Goal: Task Accomplishment & Management: Manage account settings

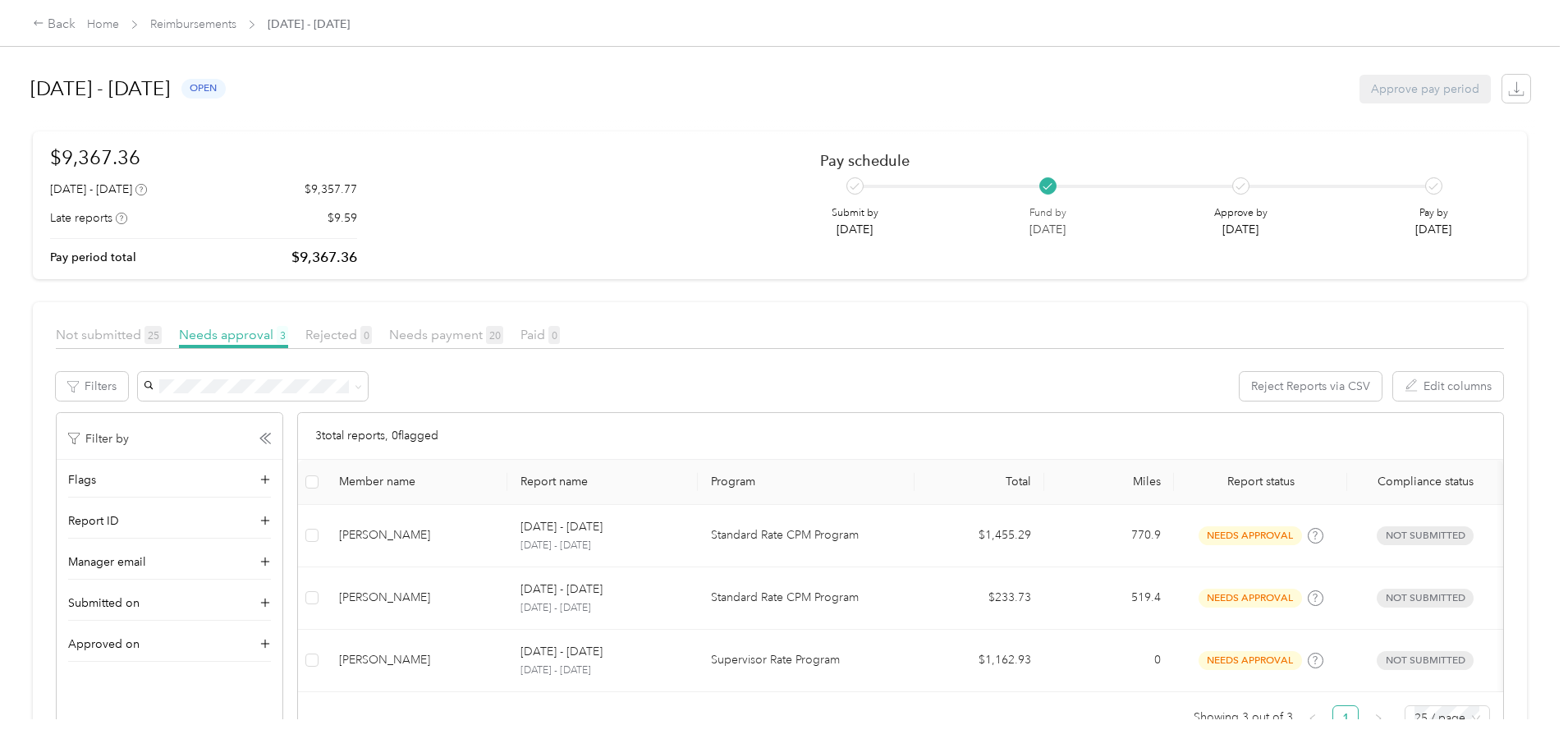
click at [128, 335] on div "Back Home Reimbursements [DATE] - [DATE] [DATE] - [DATE] open Approve pay perio…" at bounding box center [780, 374] width 1560 height 748
click at [237, 20] on link "Reimbursements" at bounding box center [193, 24] width 87 height 14
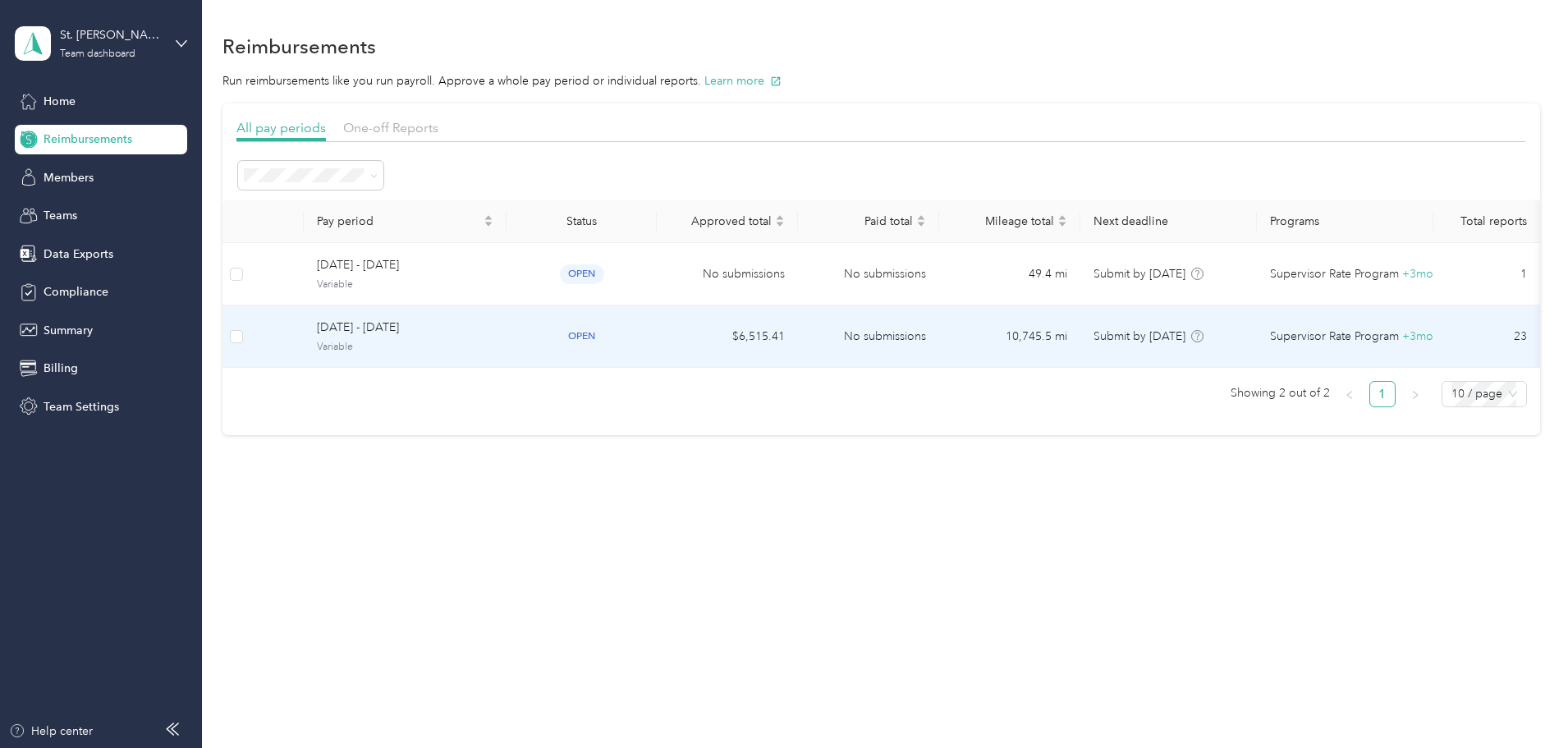
click at [489, 335] on span "[DATE] - [DATE]" at bounding box center [404, 327] width 176 height 18
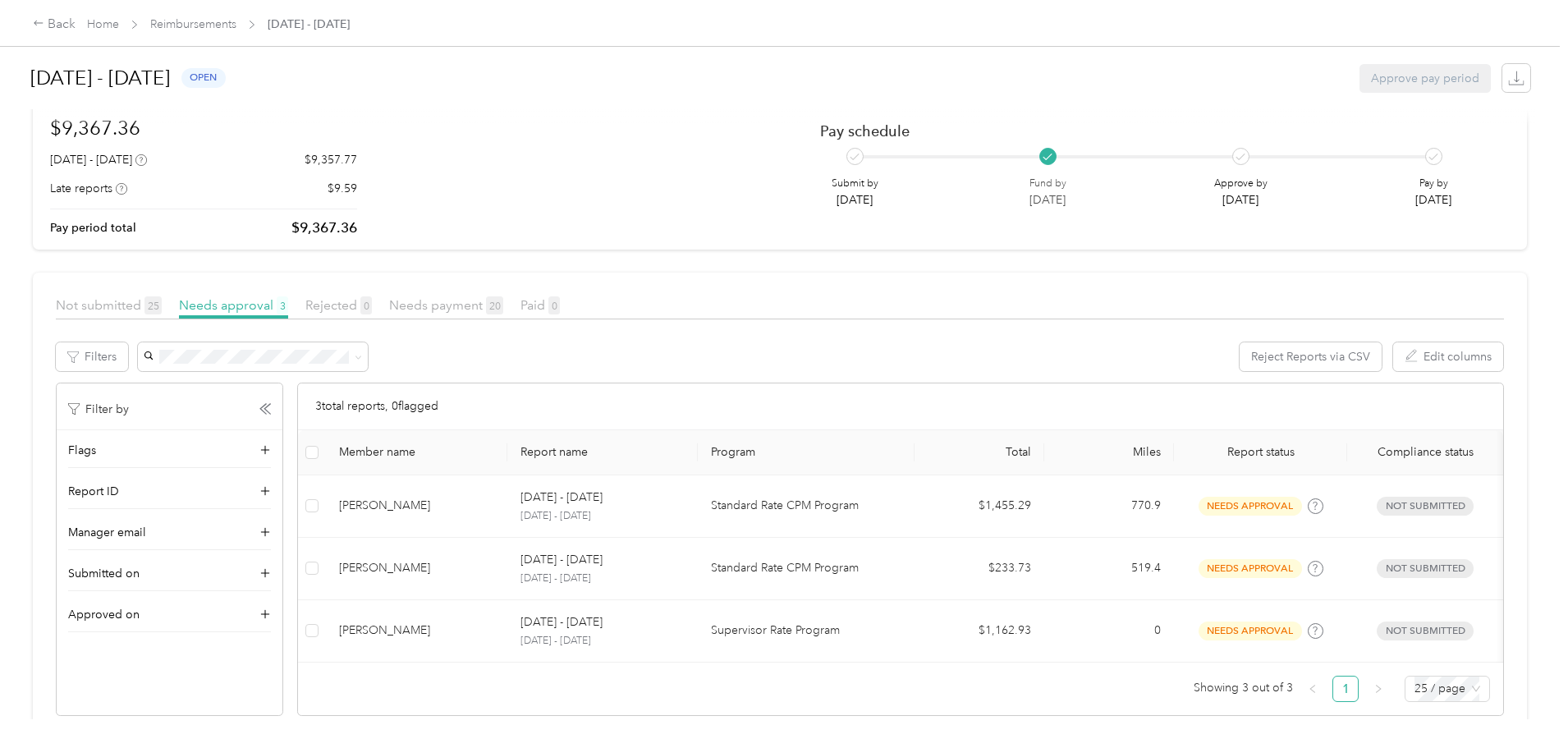
scroll to position [74, 0]
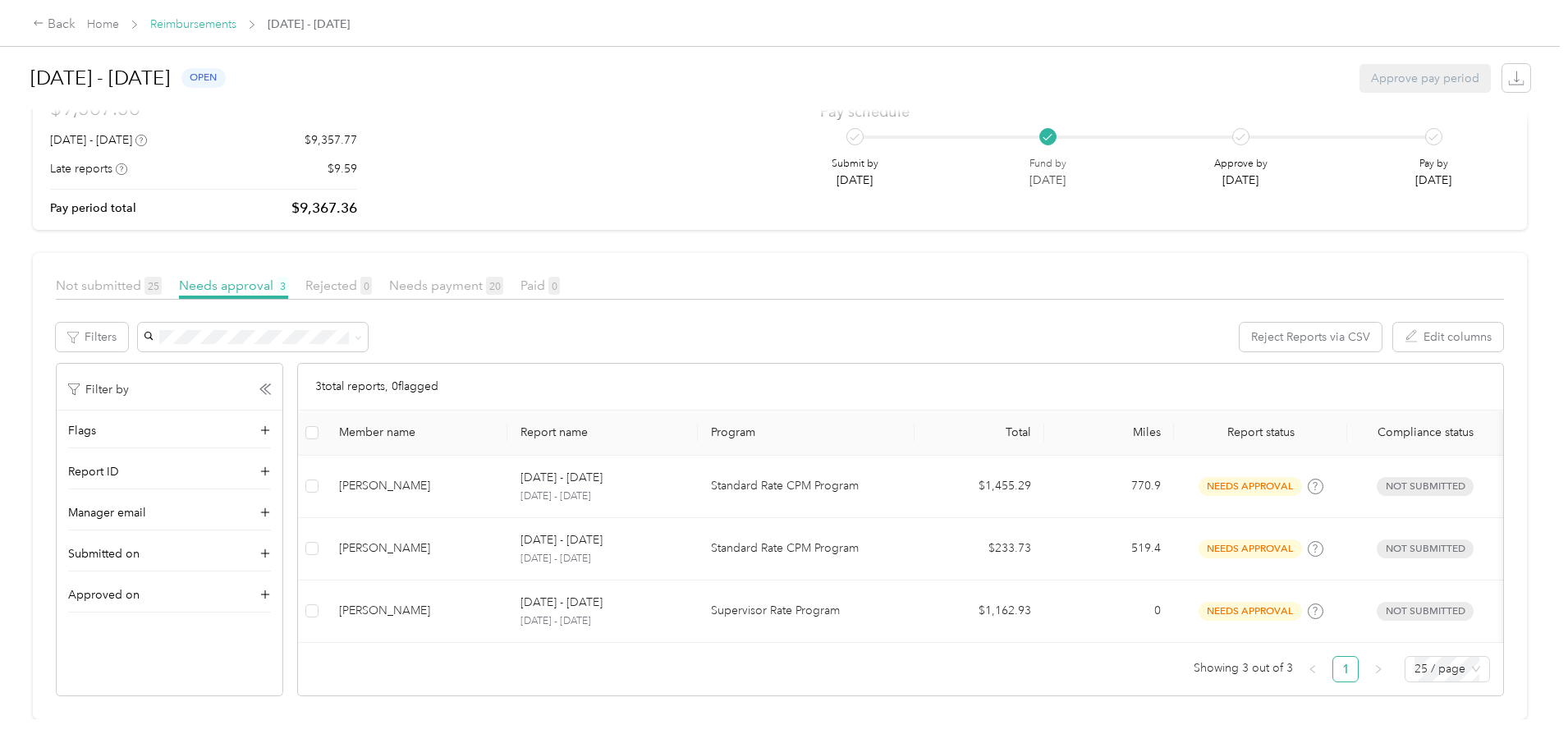
click at [237, 25] on link "Reimbursements" at bounding box center [193, 24] width 87 height 14
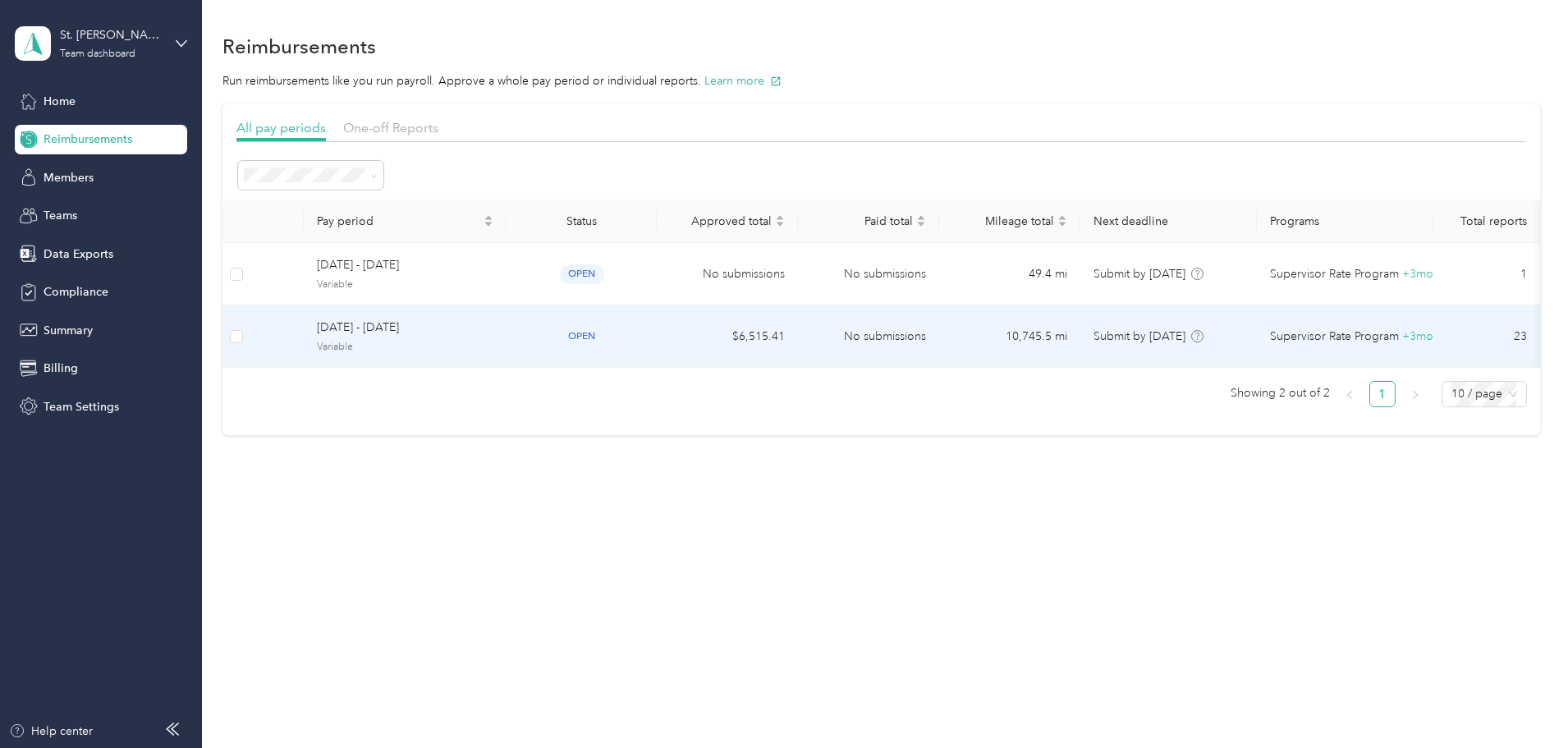
click at [494, 349] on span "Variable" at bounding box center [404, 347] width 176 height 14
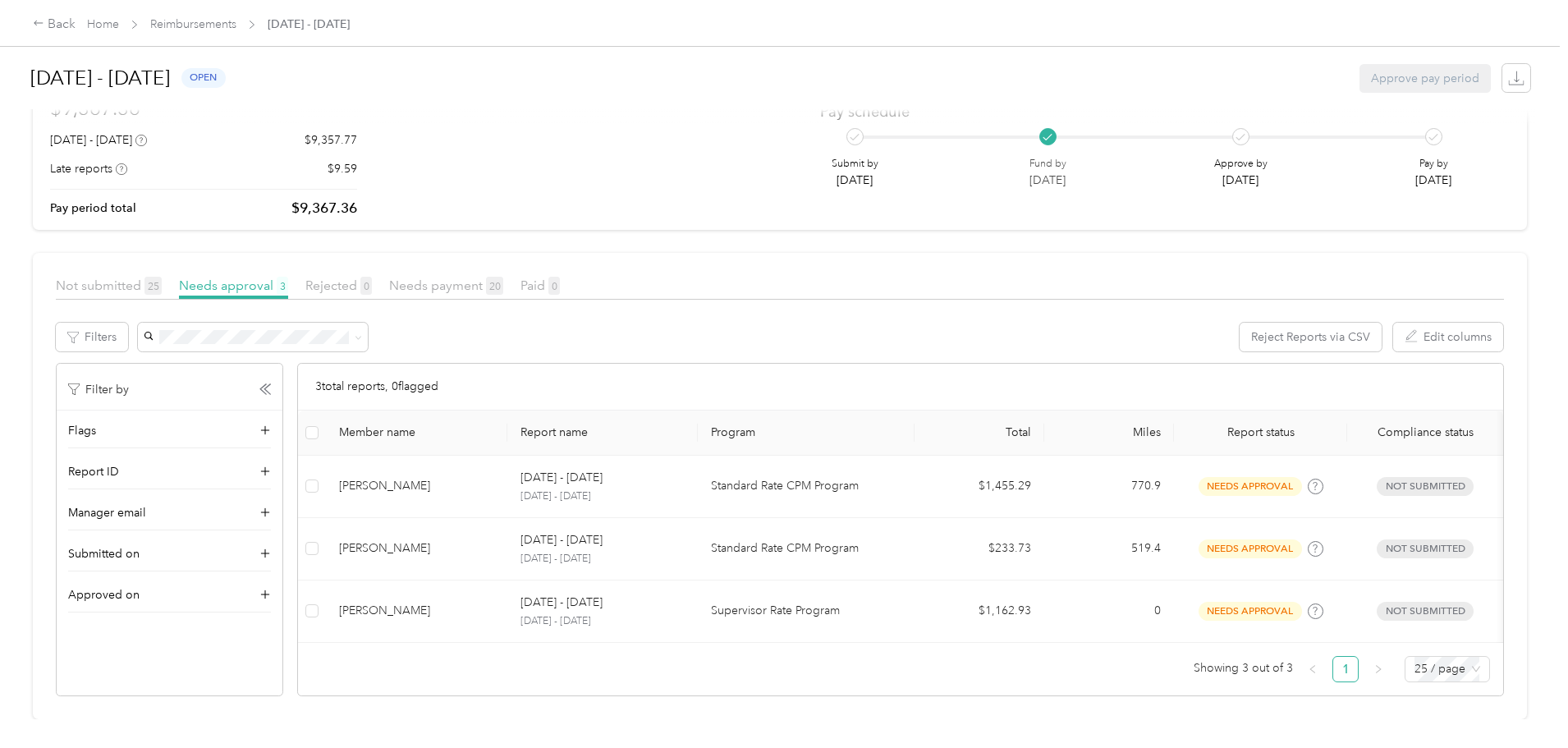
scroll to position [74, 0]
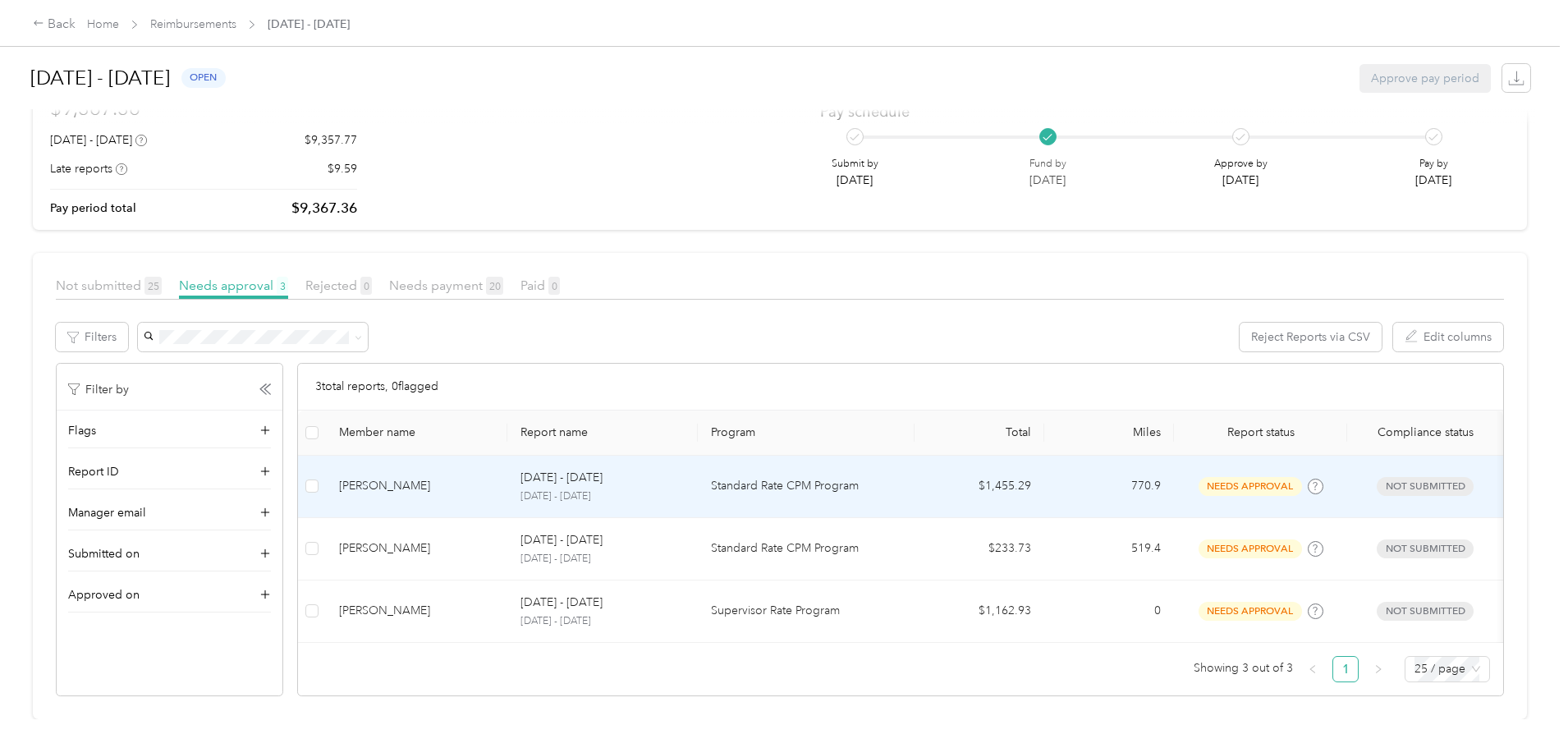
click at [507, 455] on td "[PERSON_NAME]" at bounding box center [417, 486] width 182 height 63
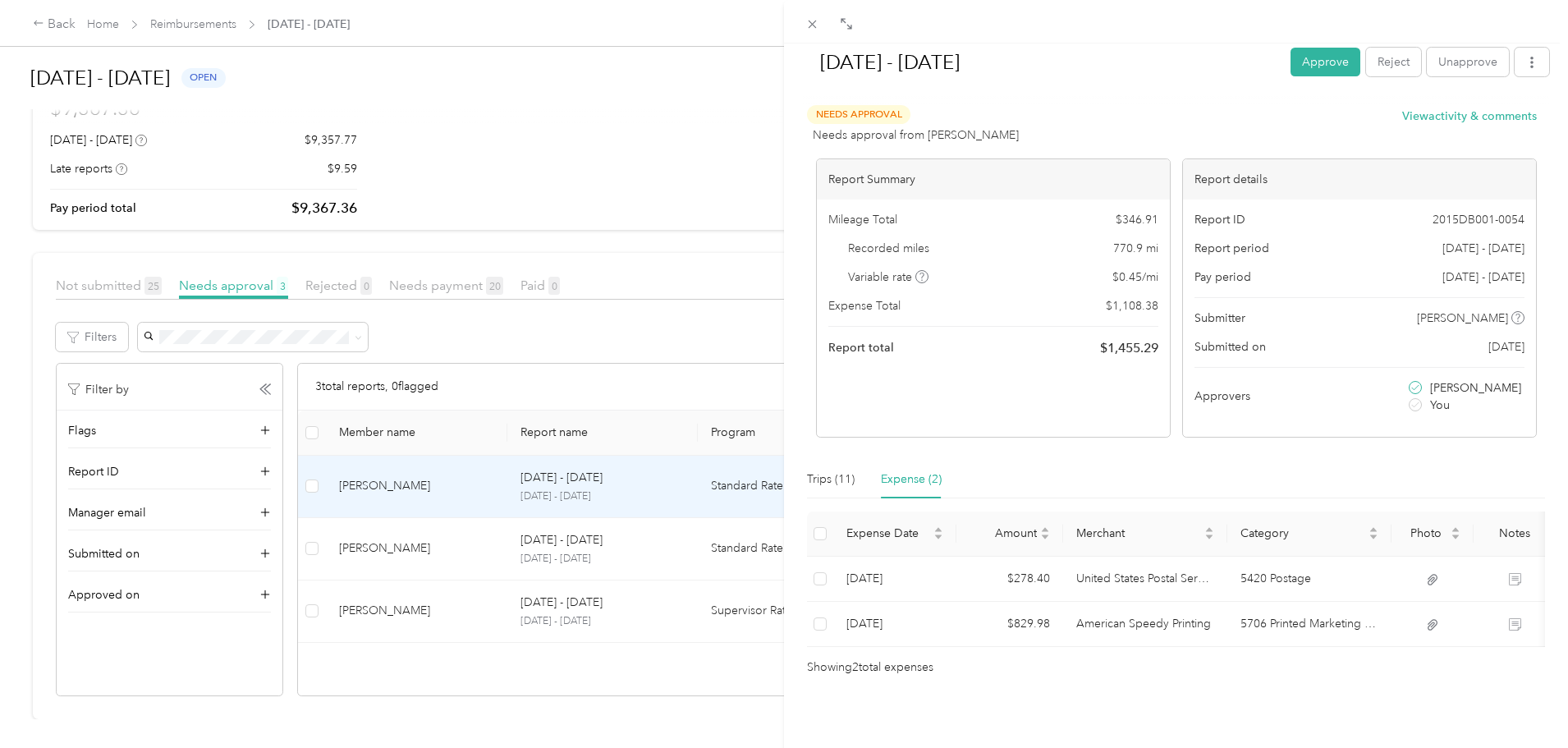
scroll to position [31, 0]
click at [1307, 56] on button "Approve" at bounding box center [1325, 62] width 70 height 29
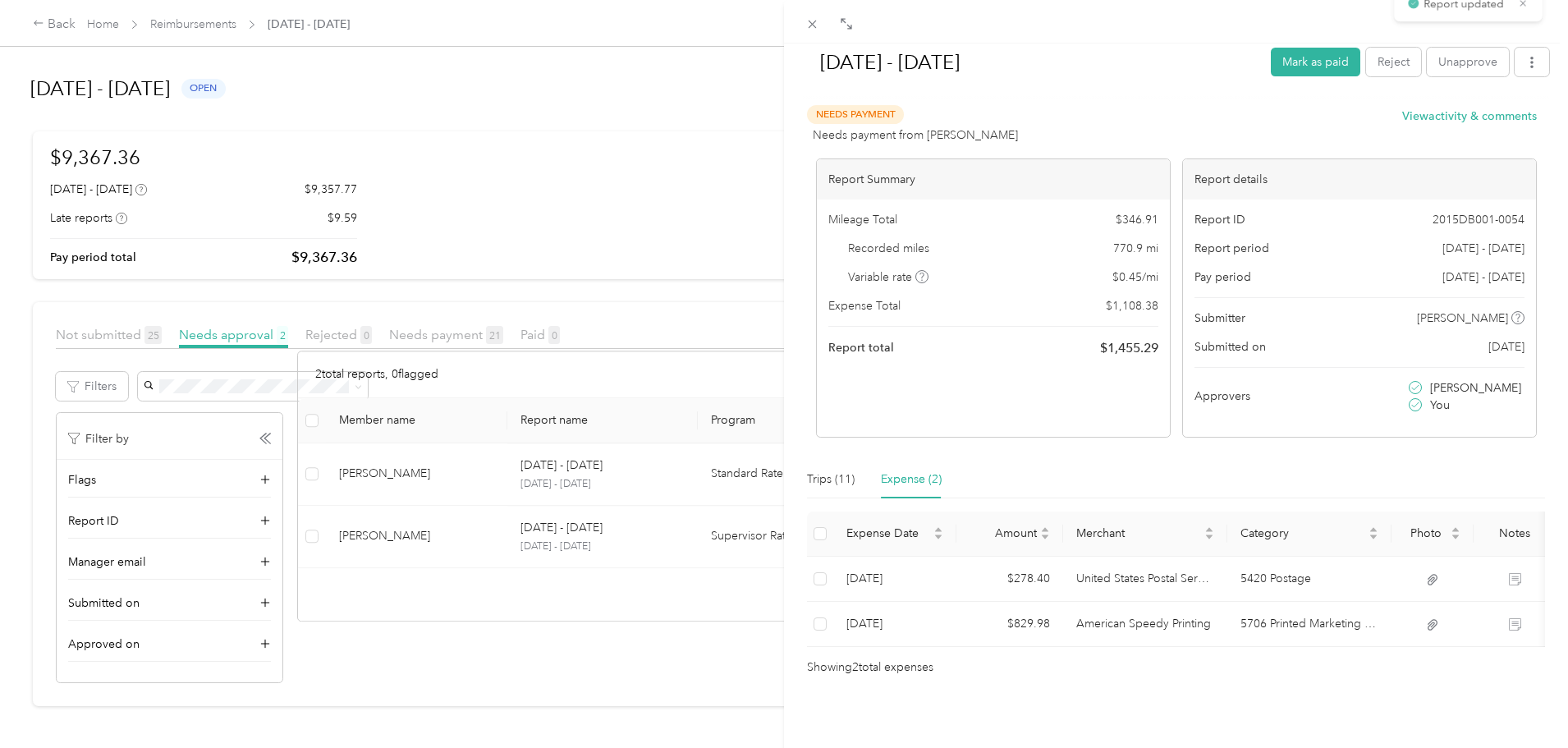
scroll to position [12, 0]
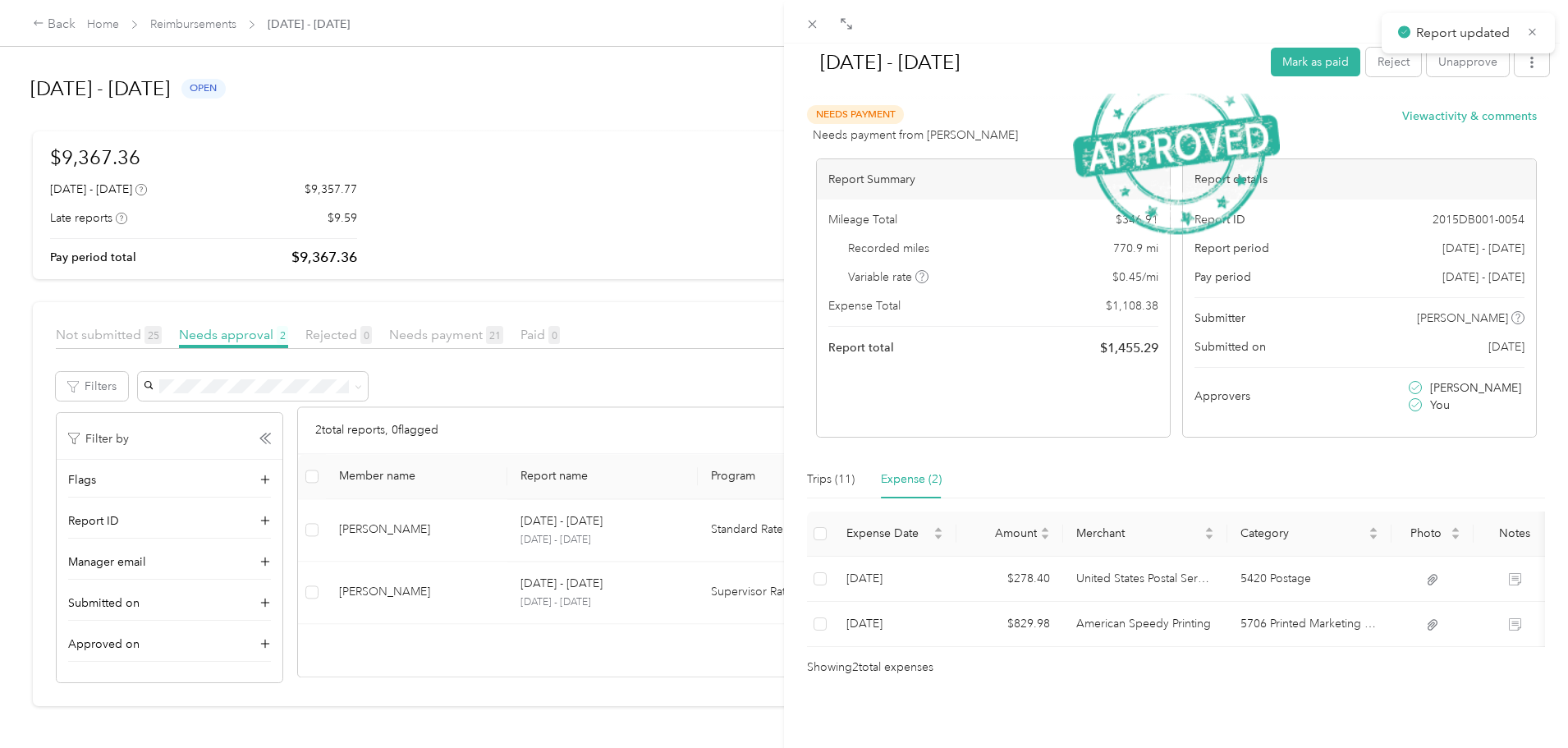
click at [0, 366] on div "[DATE] - [DATE] [PERSON_NAME] as paid Reject Unapprove Needs Payment Needs paym…" at bounding box center [784, 374] width 1568 height 748
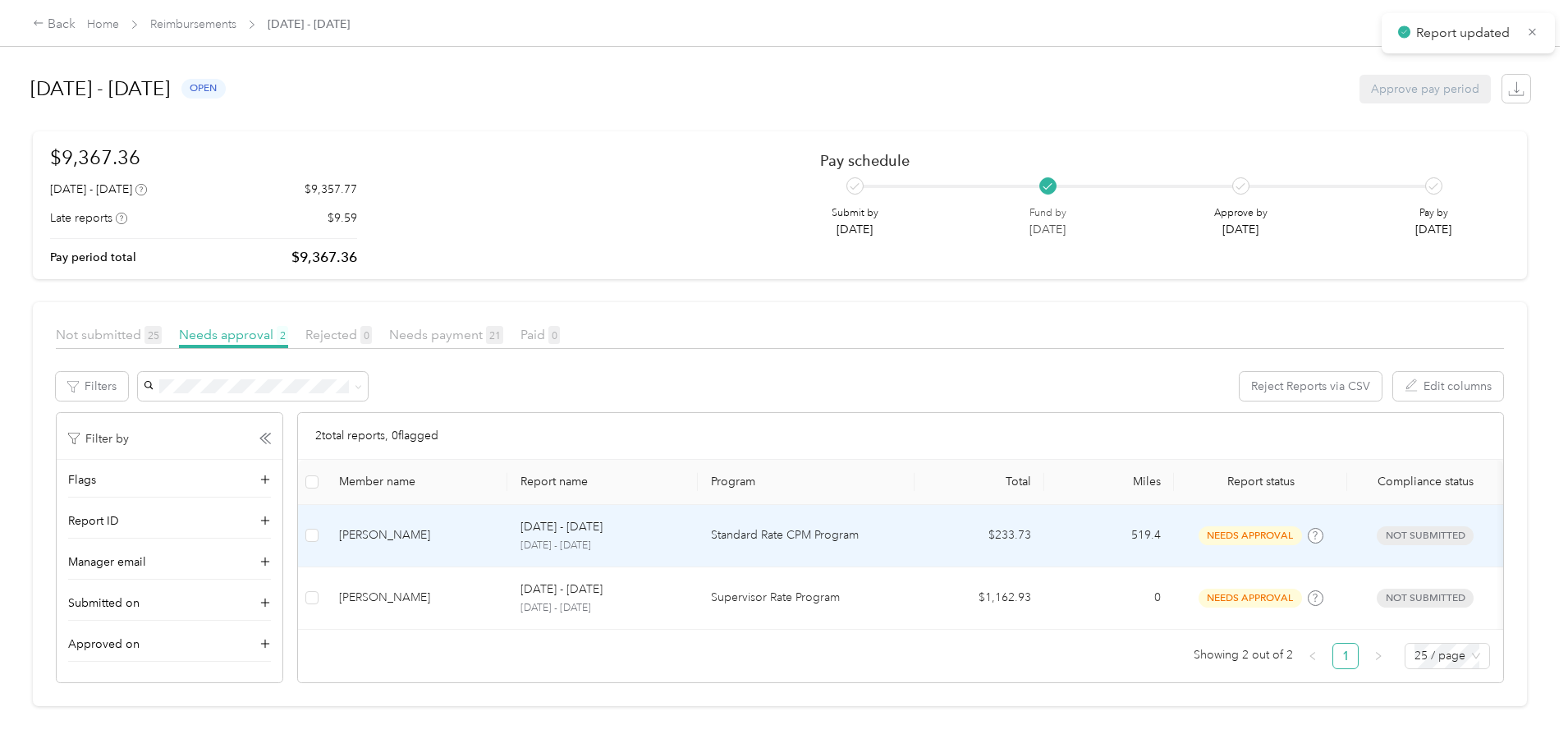
click at [507, 543] on td "[PERSON_NAME]" at bounding box center [417, 536] width 182 height 63
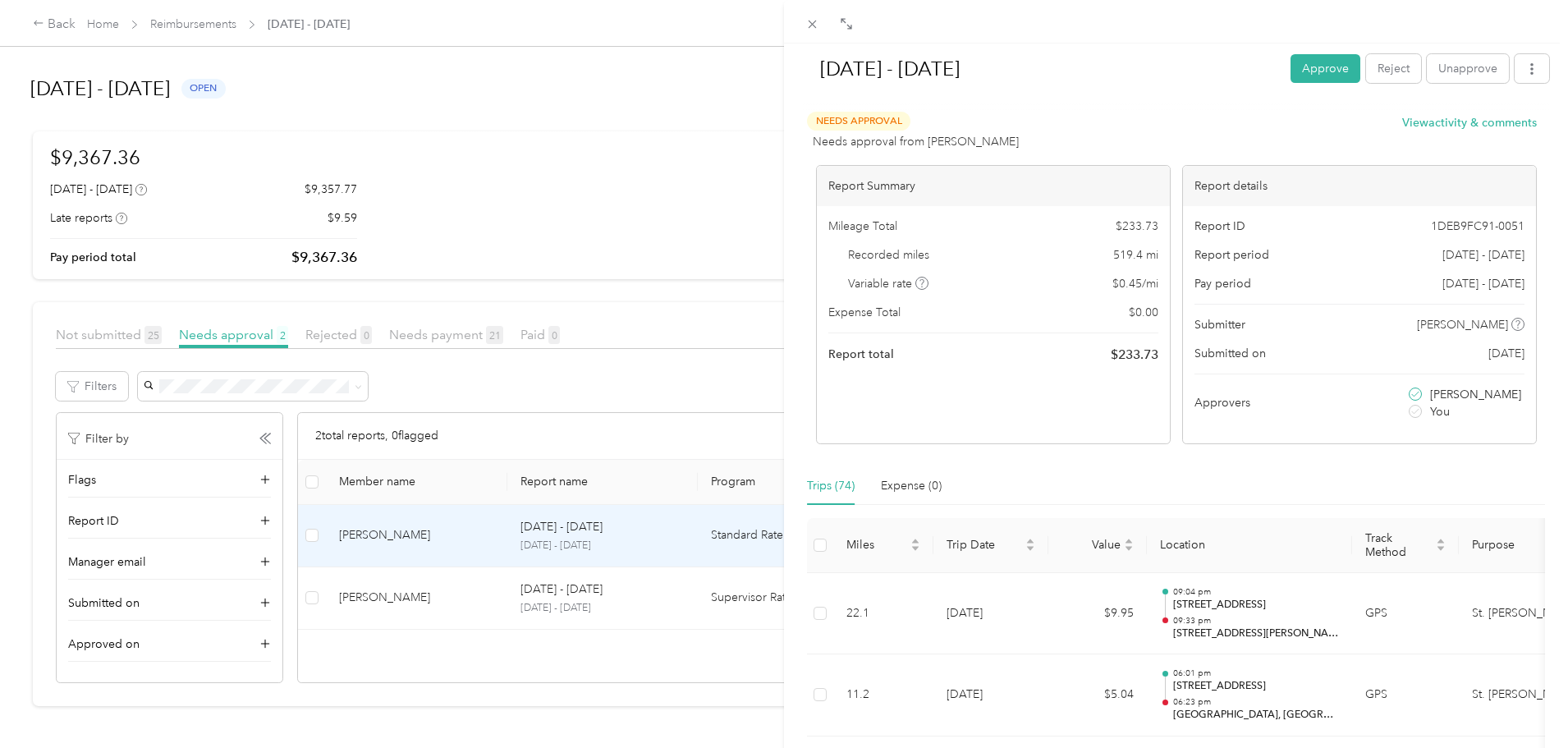
drag, startPoint x: 1246, startPoint y: 430, endPoint x: 1100, endPoint y: 483, distance: 155.3
click at [1100, 483] on div "Trips (74) Expense (0)" at bounding box center [1175, 485] width 738 height 38
click at [1317, 53] on div "[DATE] - [DATE] Approve Reject Unapprove" at bounding box center [1175, 71] width 746 height 48
click at [1314, 59] on button "Approve" at bounding box center [1325, 68] width 70 height 29
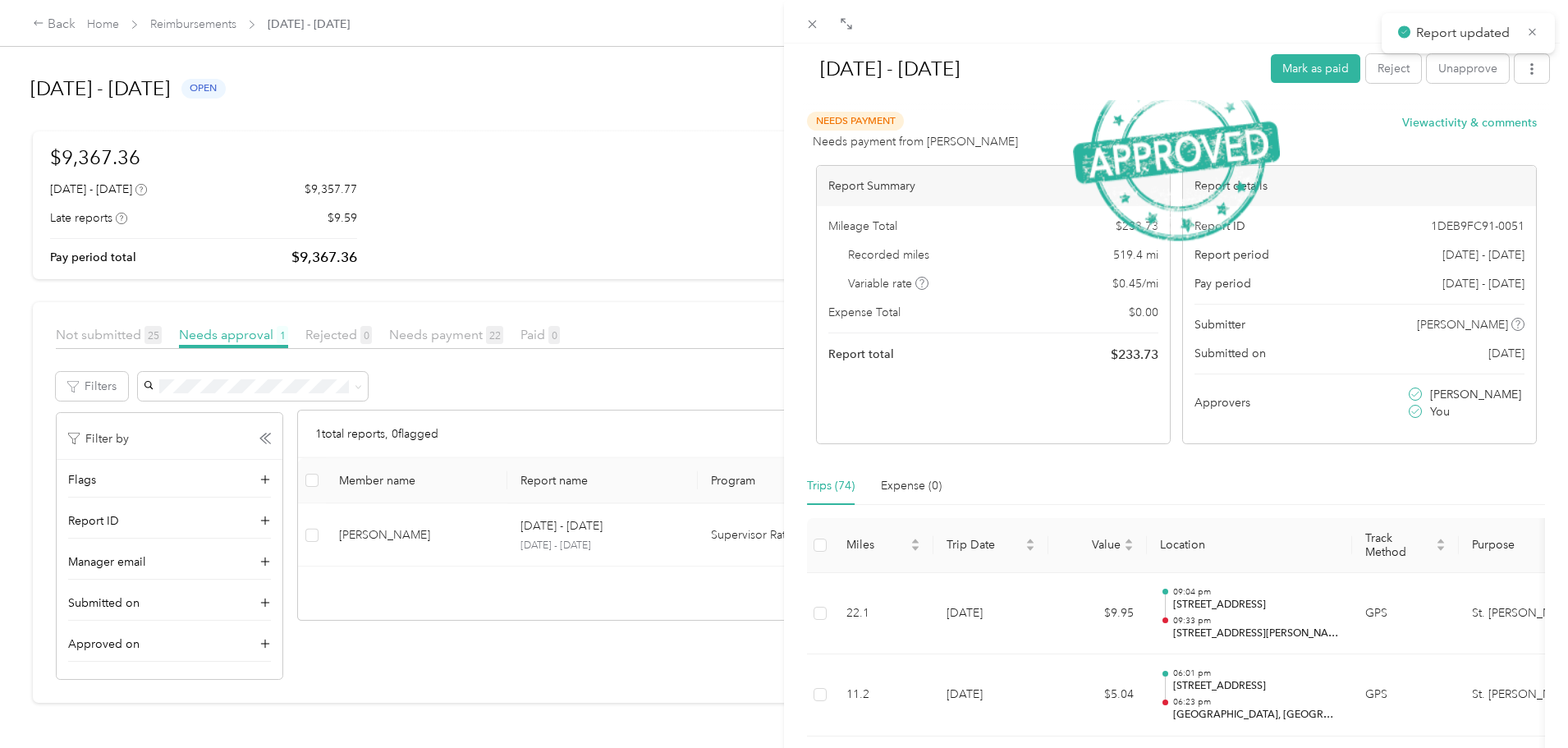
click at [9, 387] on div "[DATE] - [DATE] Mark as paid Reject Unapprove Needs Payment Needs payment from …" at bounding box center [784, 374] width 1568 height 748
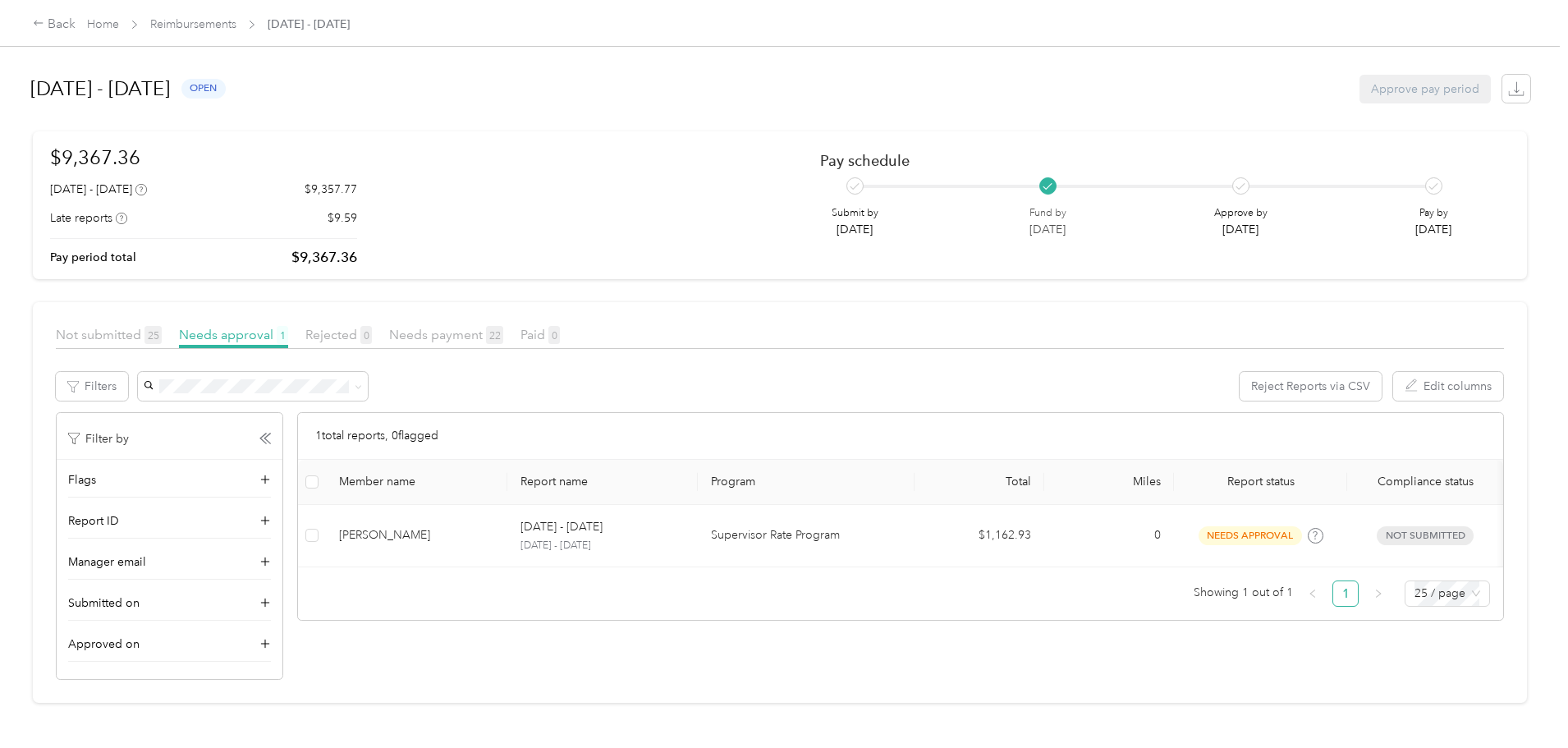
drag, startPoint x: 847, startPoint y: 613, endPoint x: 832, endPoint y: 433, distance: 180.6
click at [832, 433] on div "1 total reports, 0 flagged" at bounding box center [901, 436] width 1205 height 47
click at [0, 350] on div "Back Home Reimbursements [DATE] - [DATE] [DATE] - [DATE] open Approve pay perio…" at bounding box center [780, 374] width 1560 height 748
